Goal: Navigation & Orientation: Find specific page/section

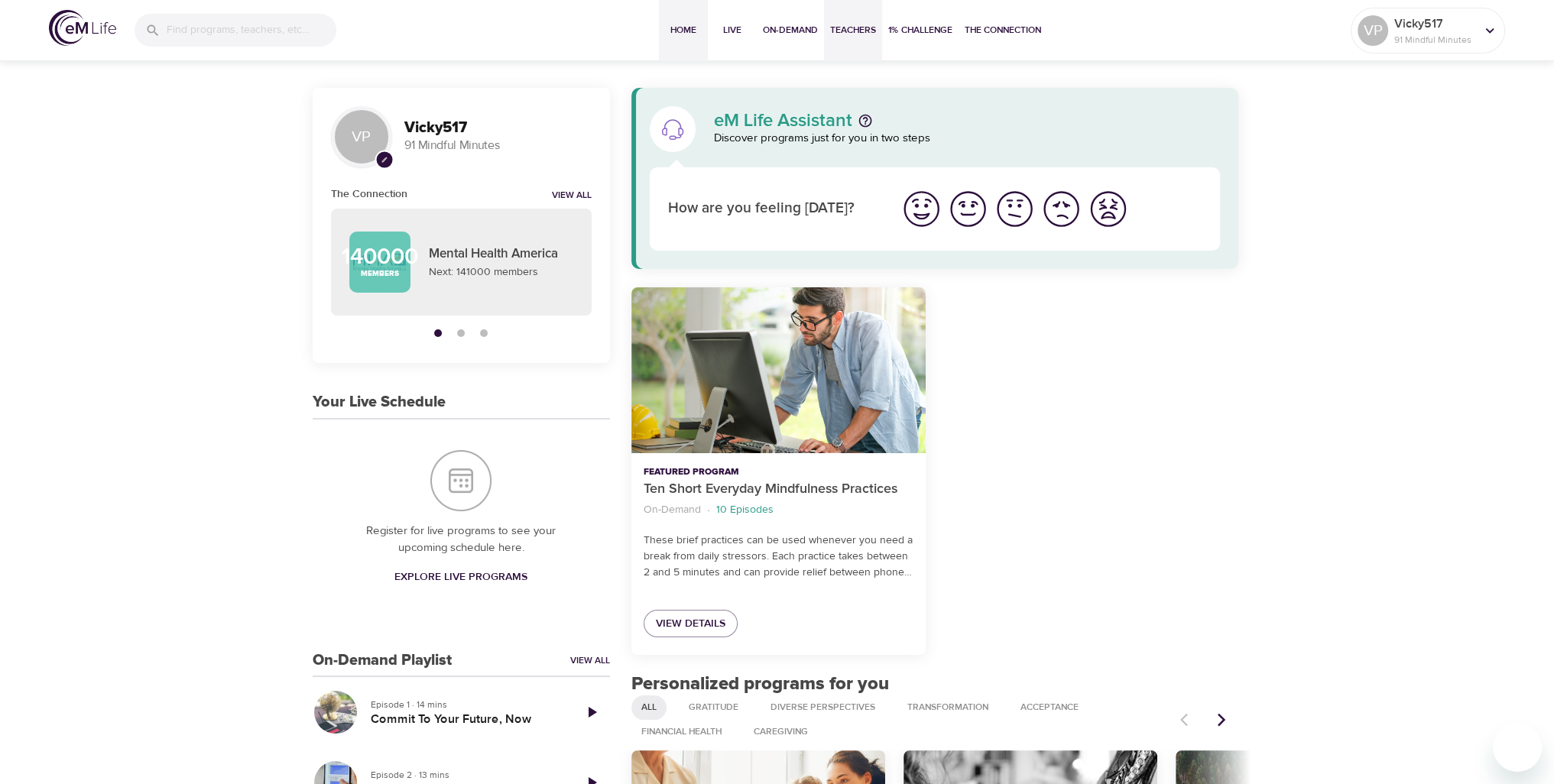
click at [858, 32] on span "Teachers" at bounding box center [853, 30] width 46 height 16
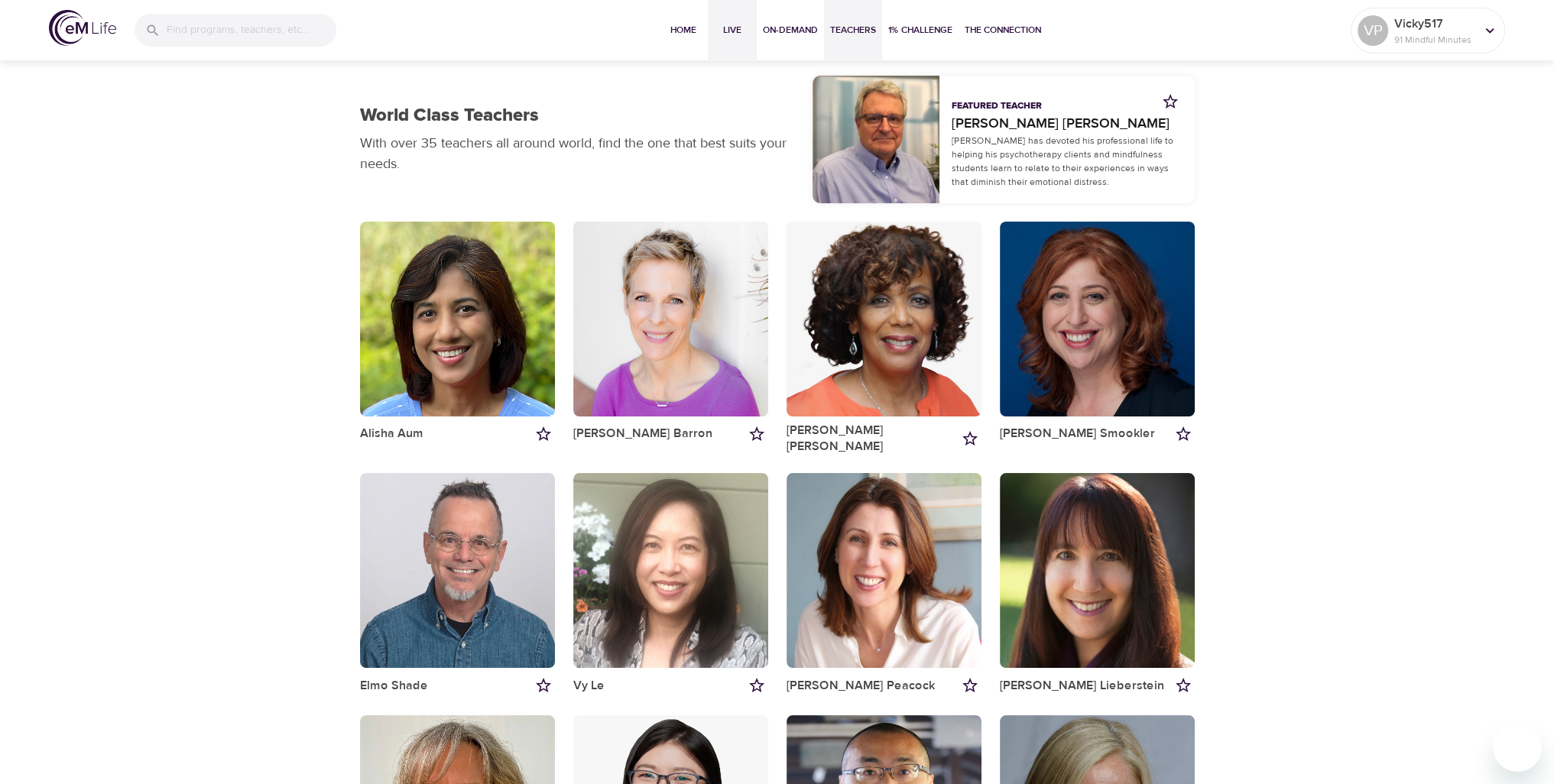
click at [734, 32] on span "Live" at bounding box center [732, 30] width 37 height 16
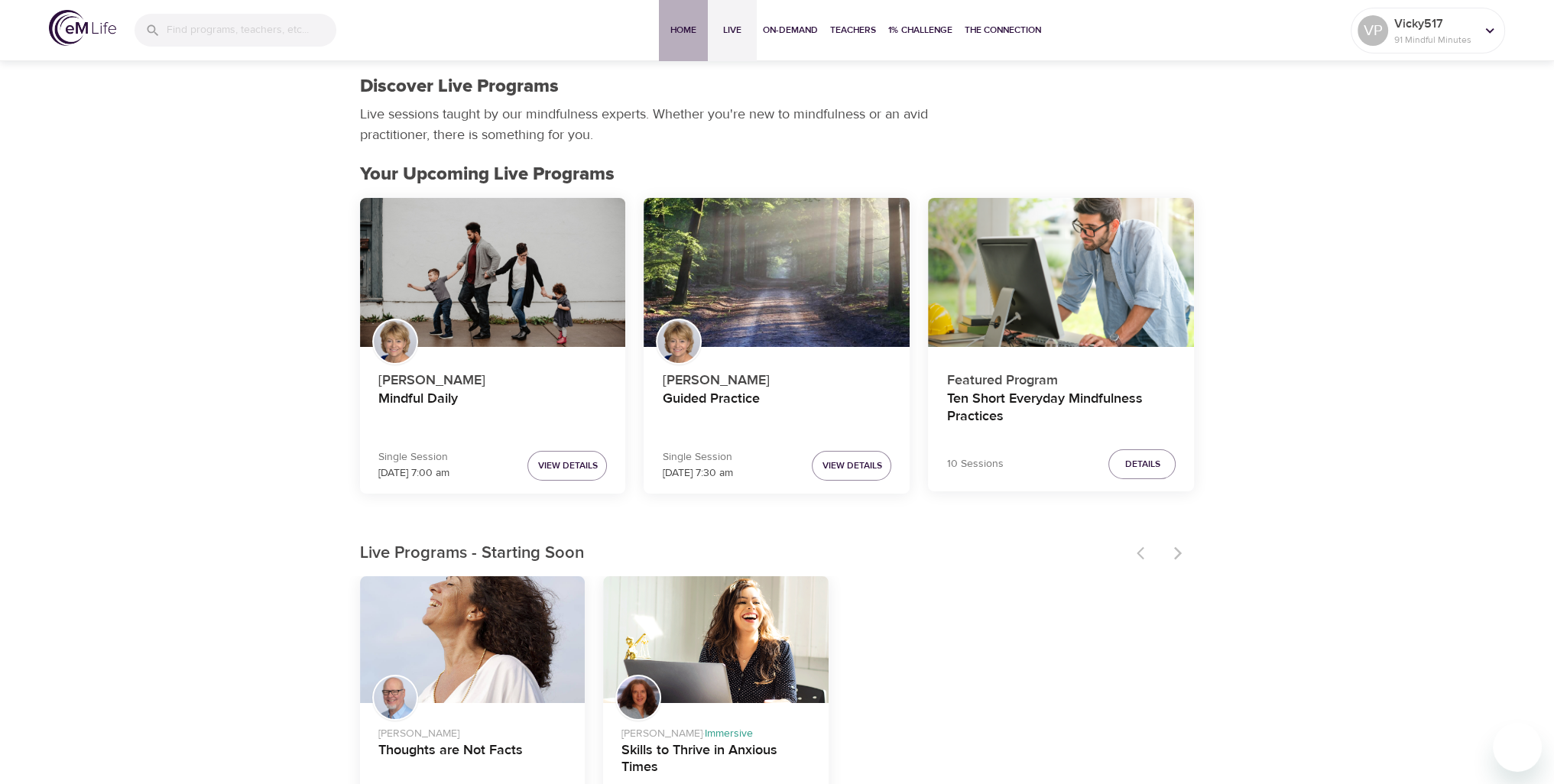
click at [681, 32] on span "Home" at bounding box center [683, 30] width 37 height 16
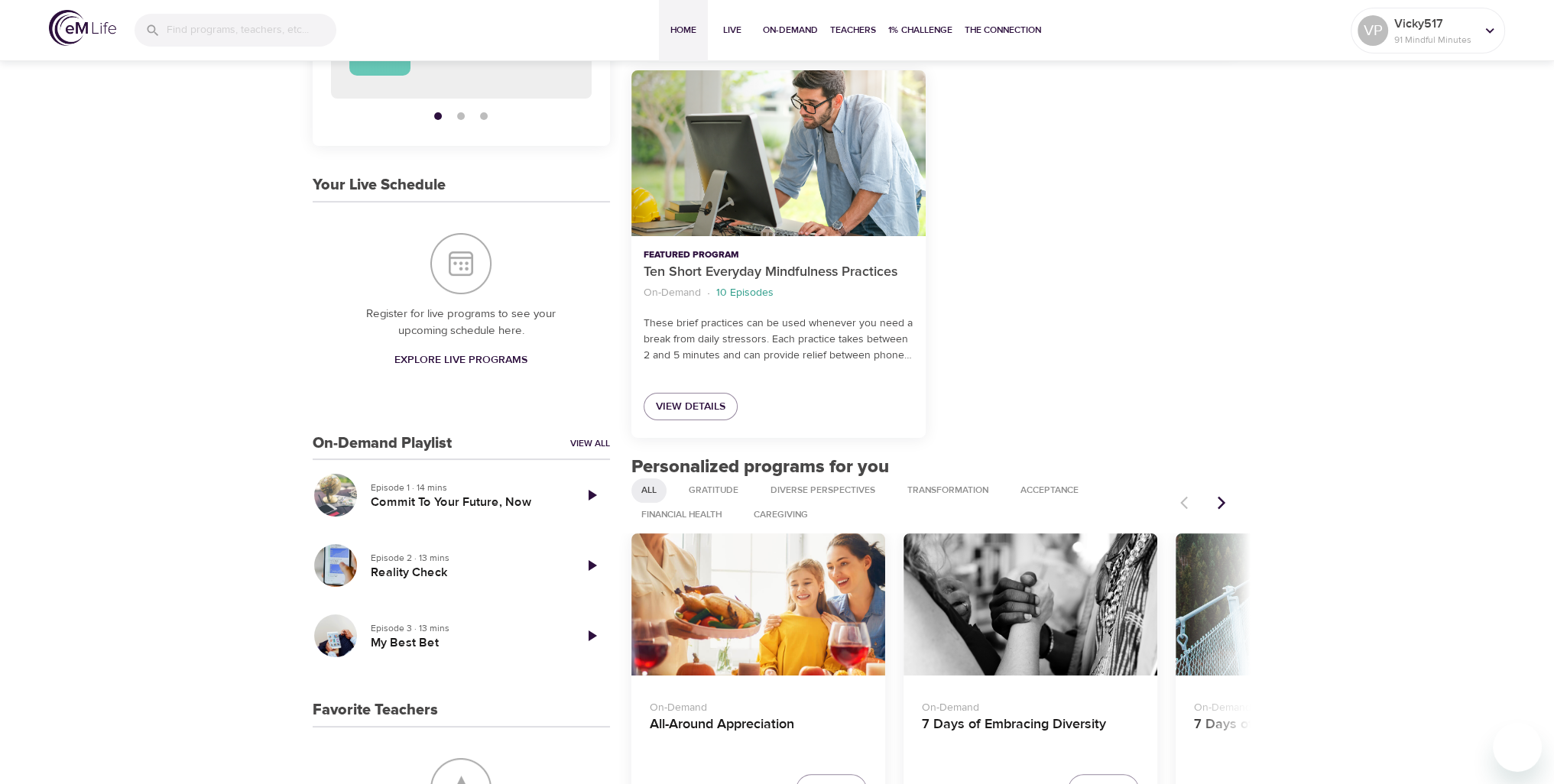
scroll to position [230, 0]
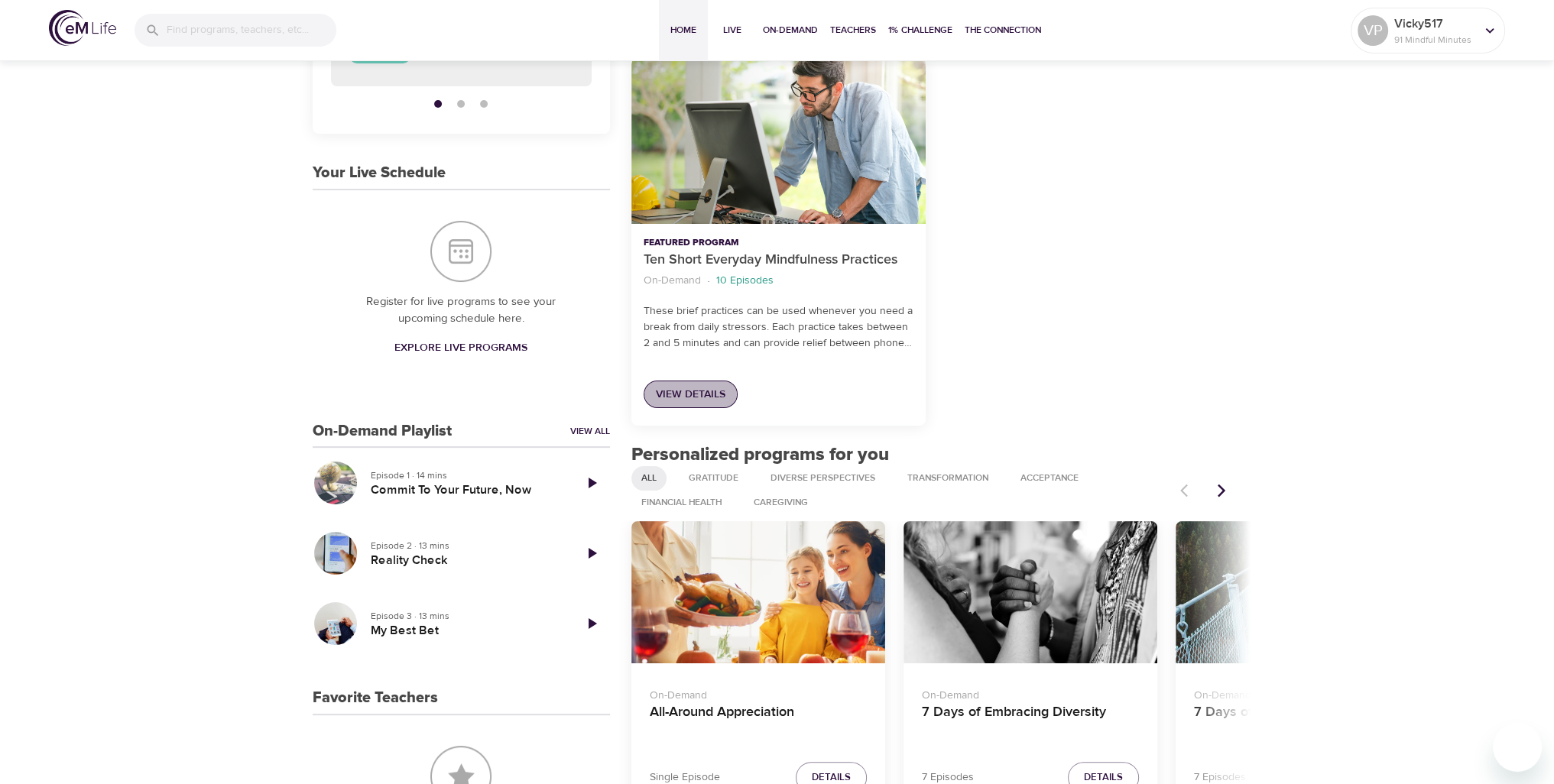
click at [682, 395] on span "View Details" at bounding box center [690, 394] width 69 height 19
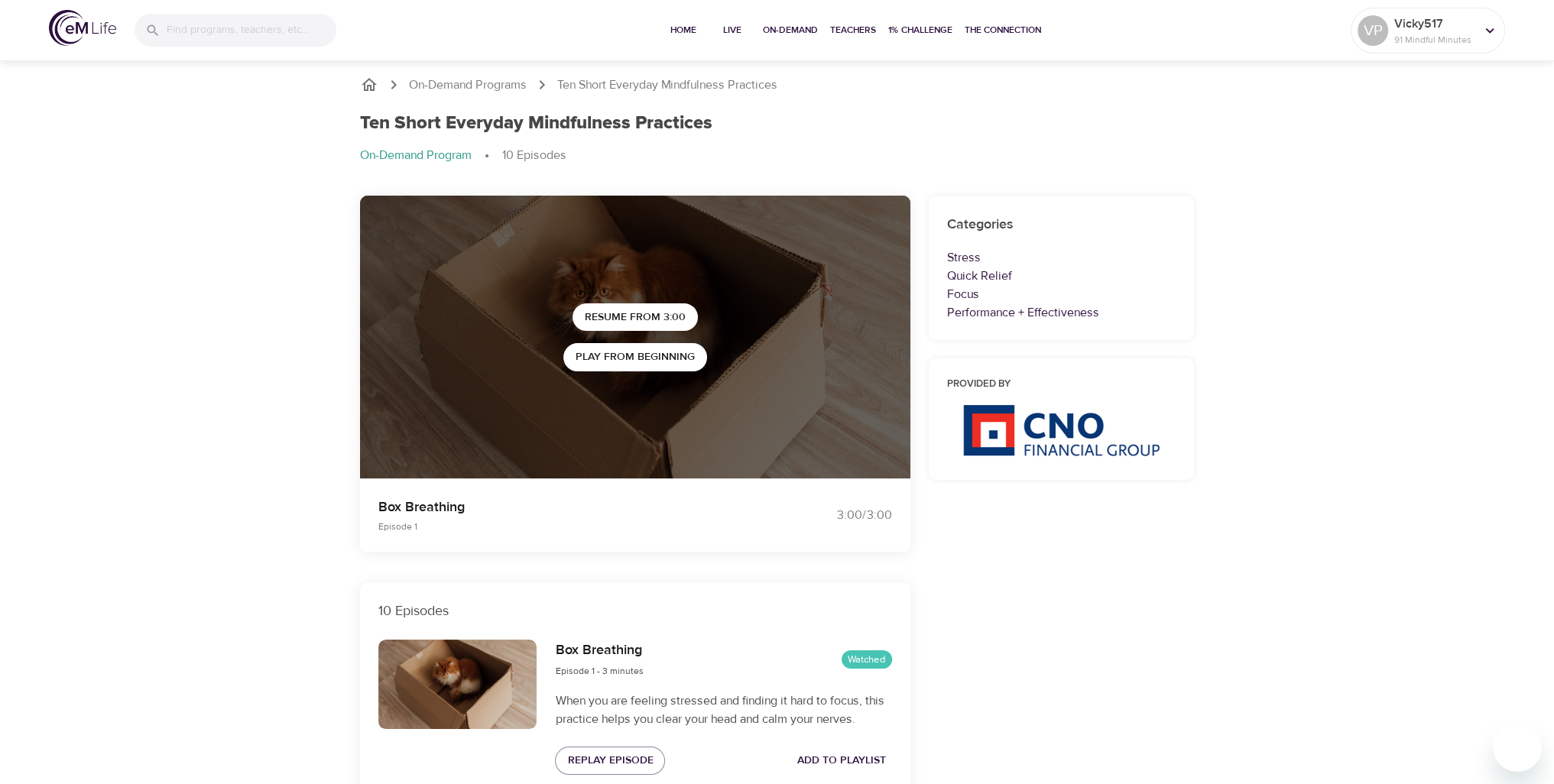
click at [365, 87] on icon "breadcrumb" at bounding box center [368, 84] width 18 height 18
